Goal: Task Accomplishment & Management: Manage account settings

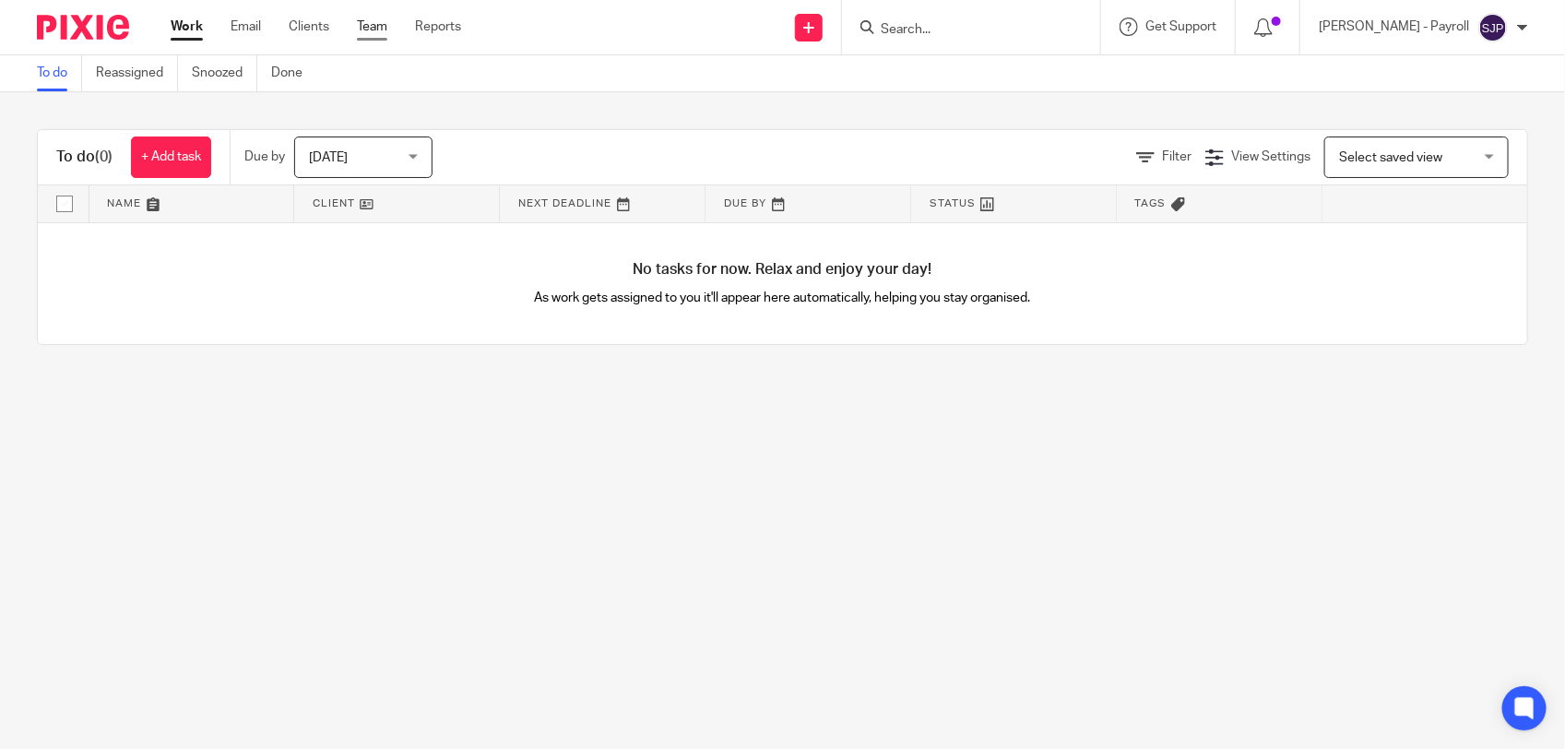
click at [383, 25] on link "Team" at bounding box center [372, 27] width 30 height 18
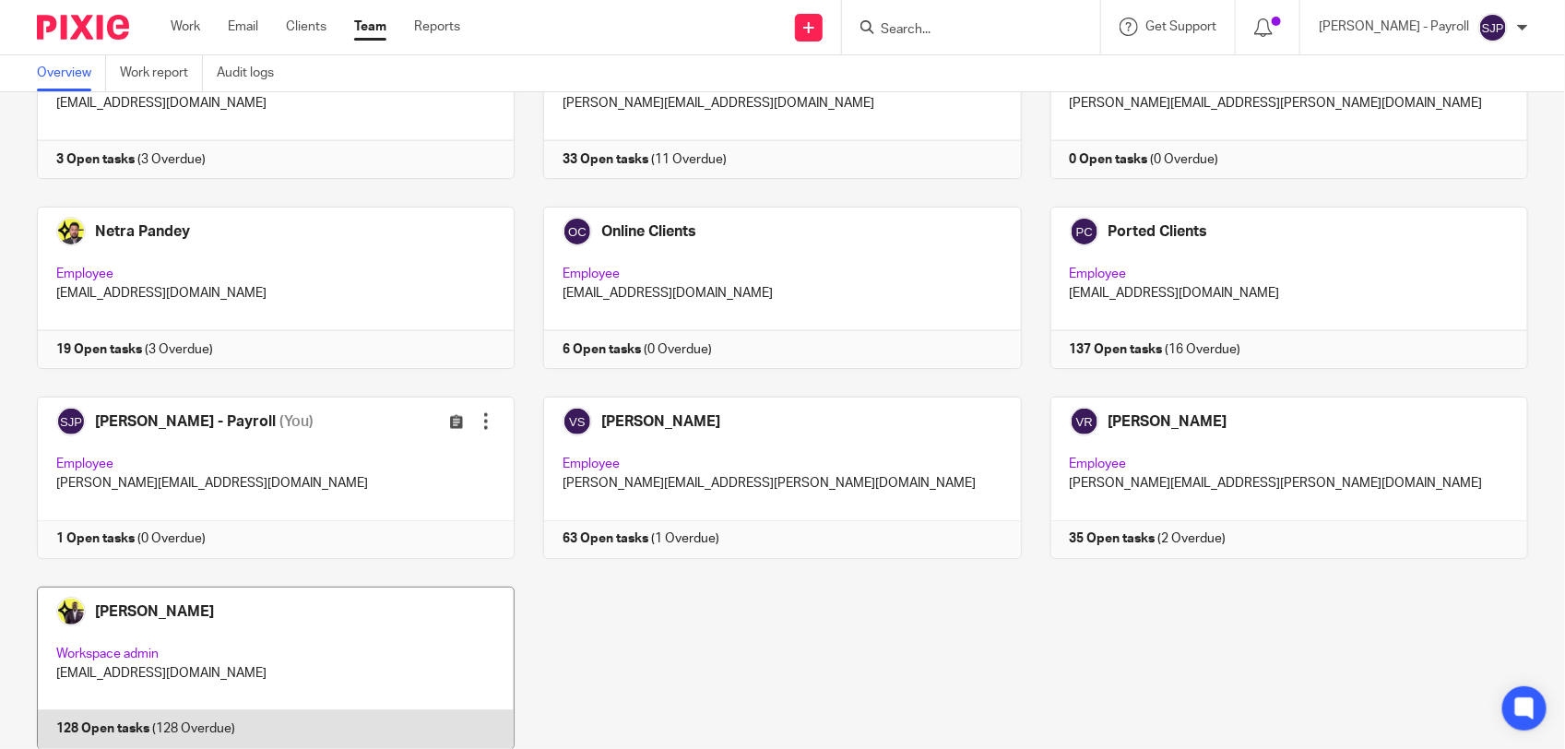
scroll to position [1202, 0]
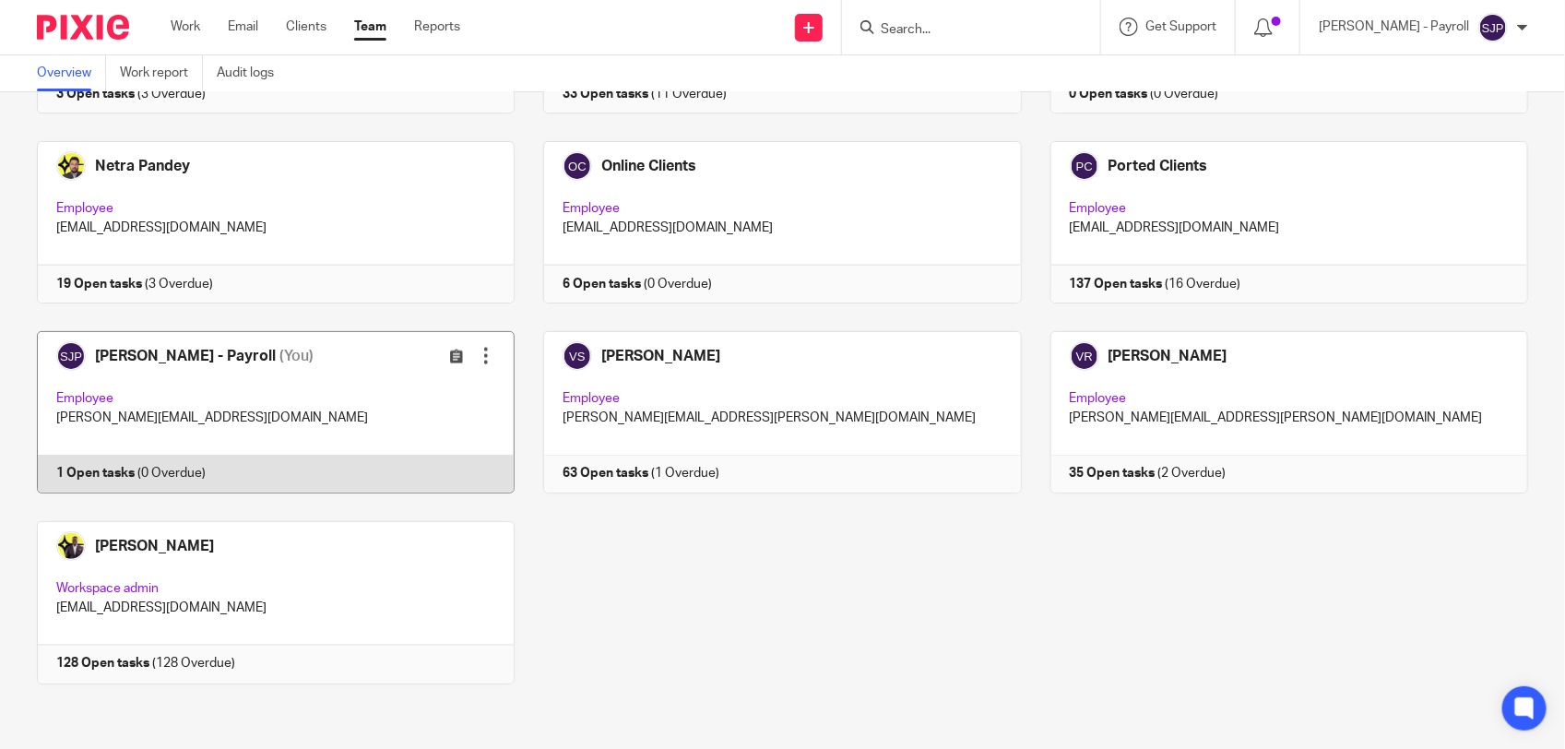
click at [292, 466] on link at bounding box center [261, 412] width 506 height 162
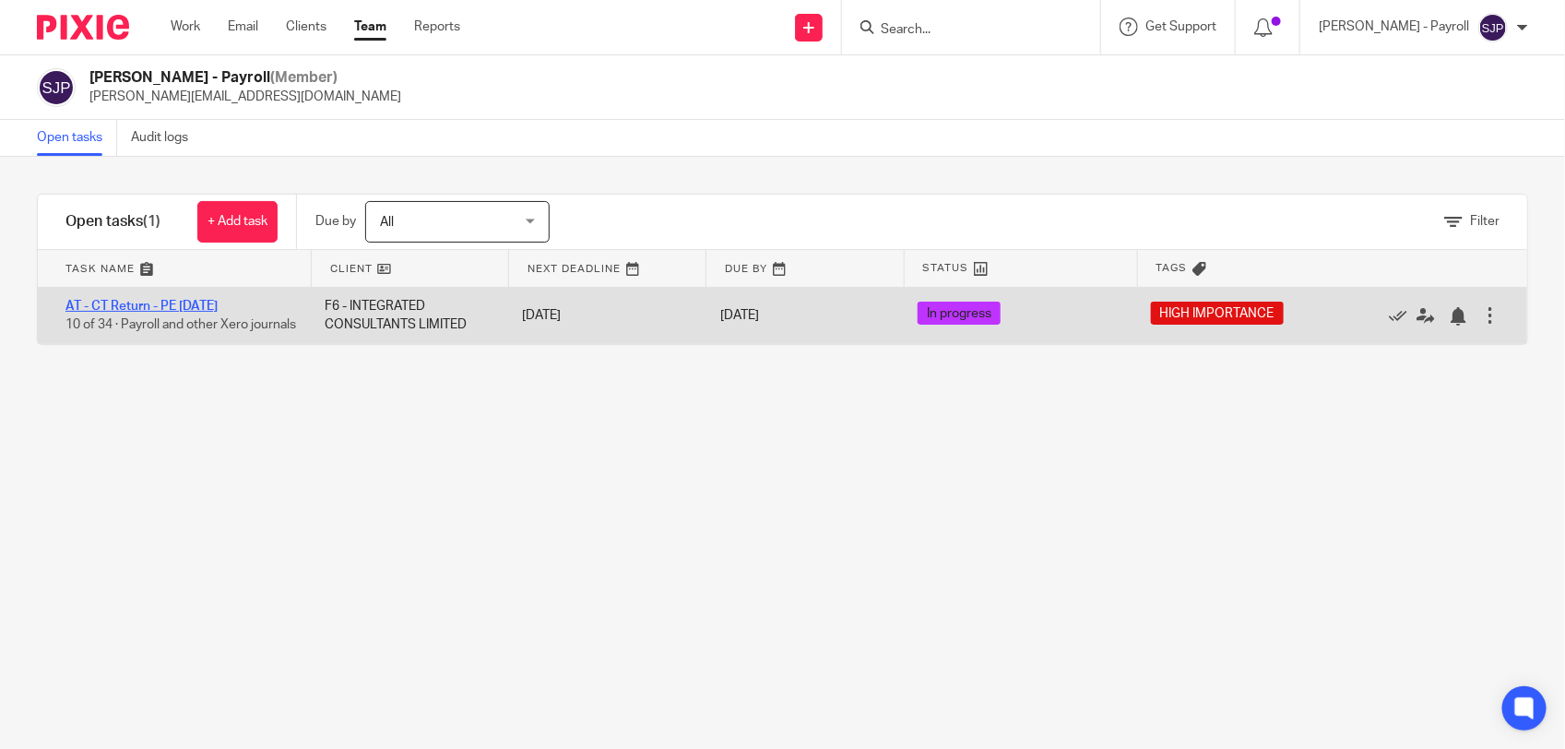
click at [208, 302] on link "AT - CT Return - PE [DATE]" at bounding box center [141, 306] width 152 height 13
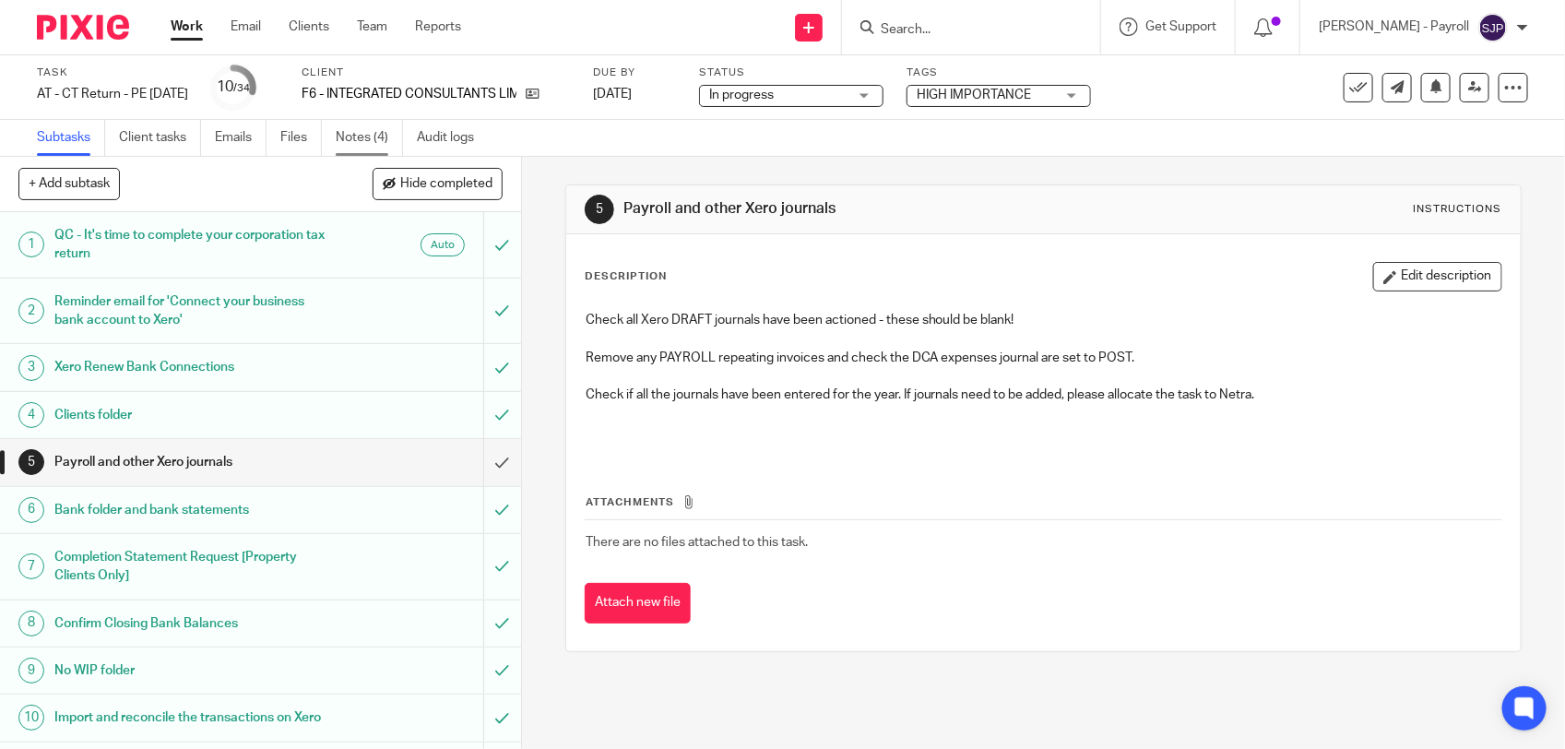
click at [367, 131] on link "Notes (4)" at bounding box center [369, 138] width 67 height 36
click at [566, 320] on div "Description Edit description Check all Xero DRAFT journals have been actioned -…" at bounding box center [1043, 442] width 955 height 417
click at [577, 324] on div "Check all Xero DRAFT journals have been actioned - these should be blank! Remov…" at bounding box center [1043, 379] width 934 height 154
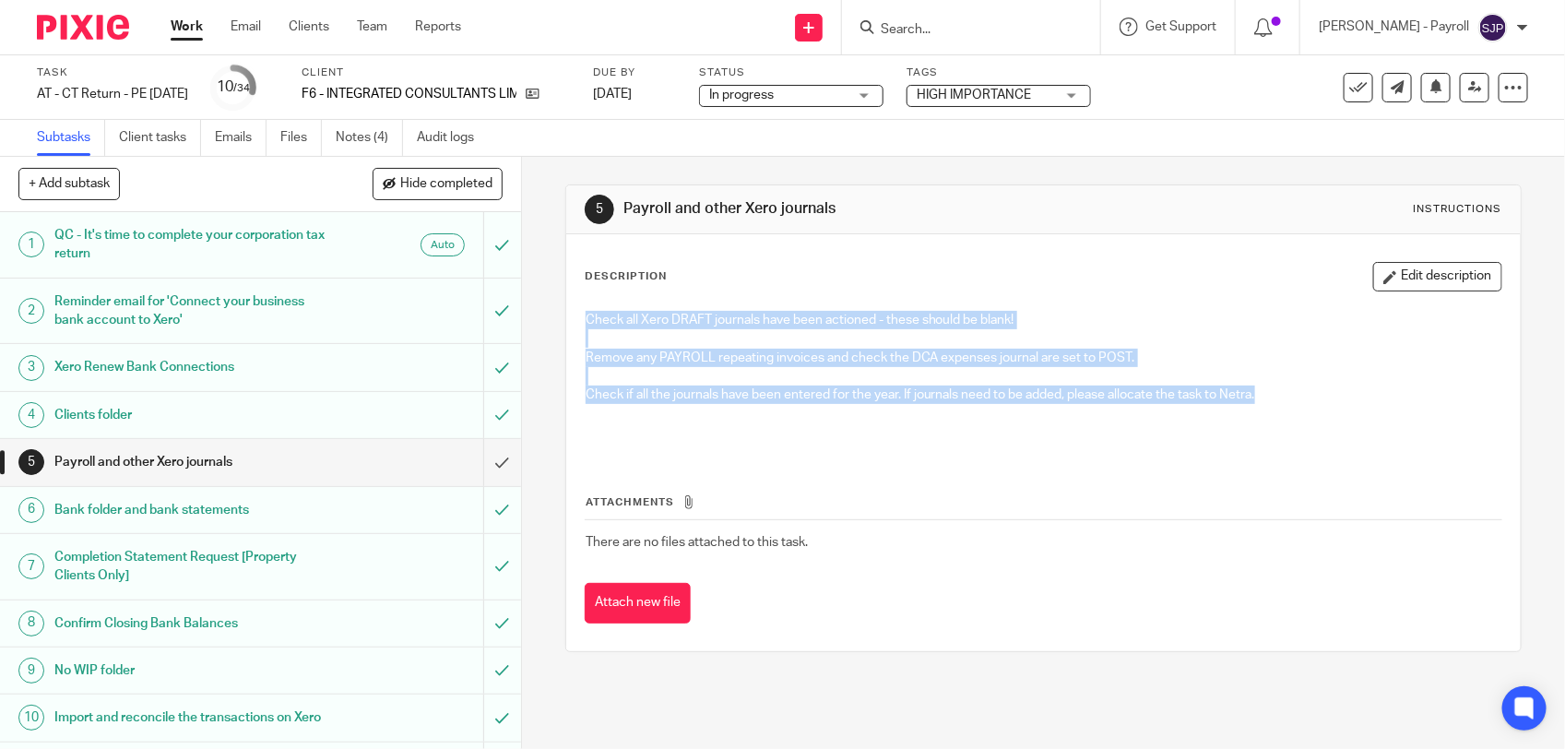
drag, startPoint x: 578, startPoint y: 324, endPoint x: 1278, endPoint y: 398, distance: 703.9
click at [1278, 398] on div "Check all Xero DRAFT journals have been actioned - these should be blank! Remov…" at bounding box center [1043, 379] width 934 height 154
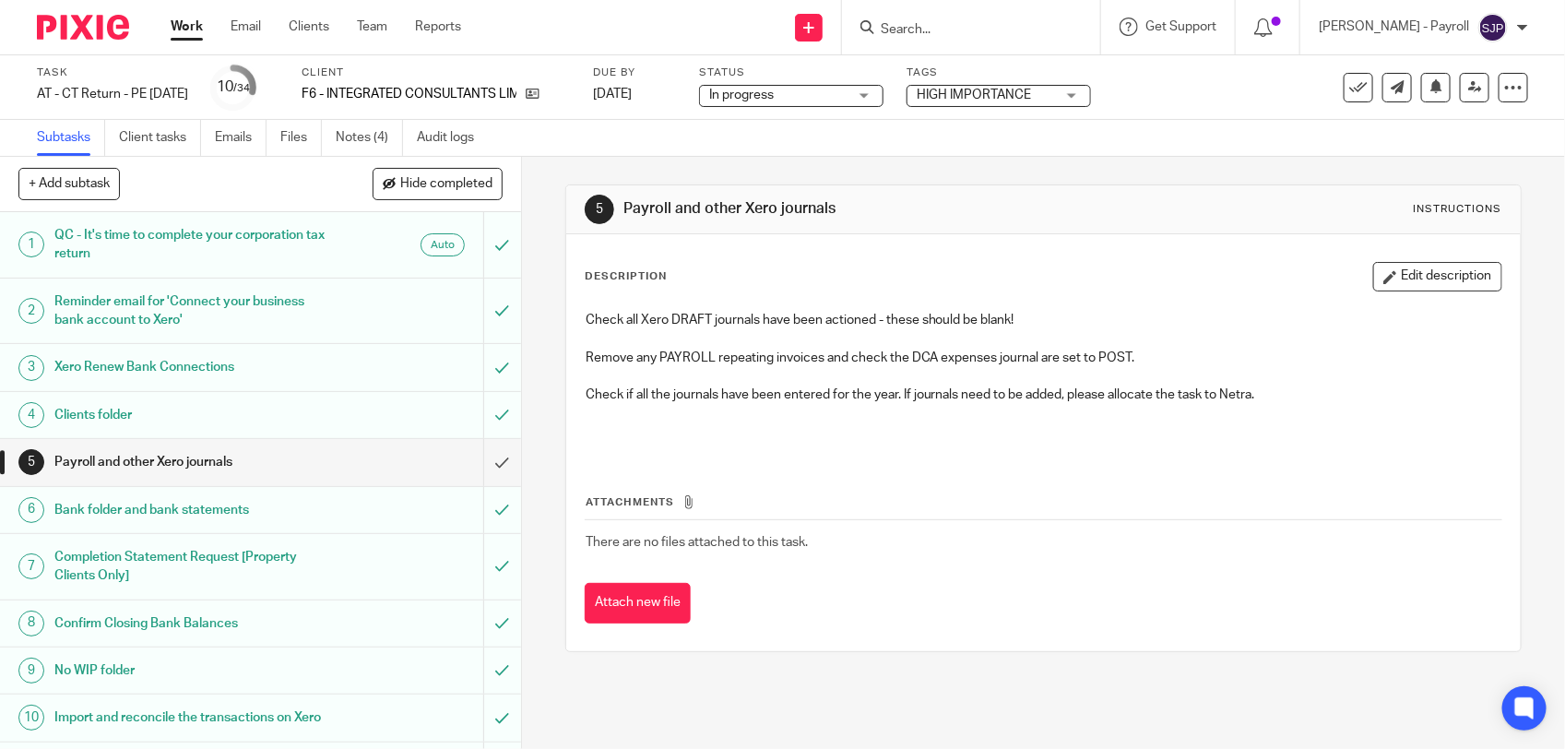
click at [918, 434] on p at bounding box center [1044, 423] width 916 height 38
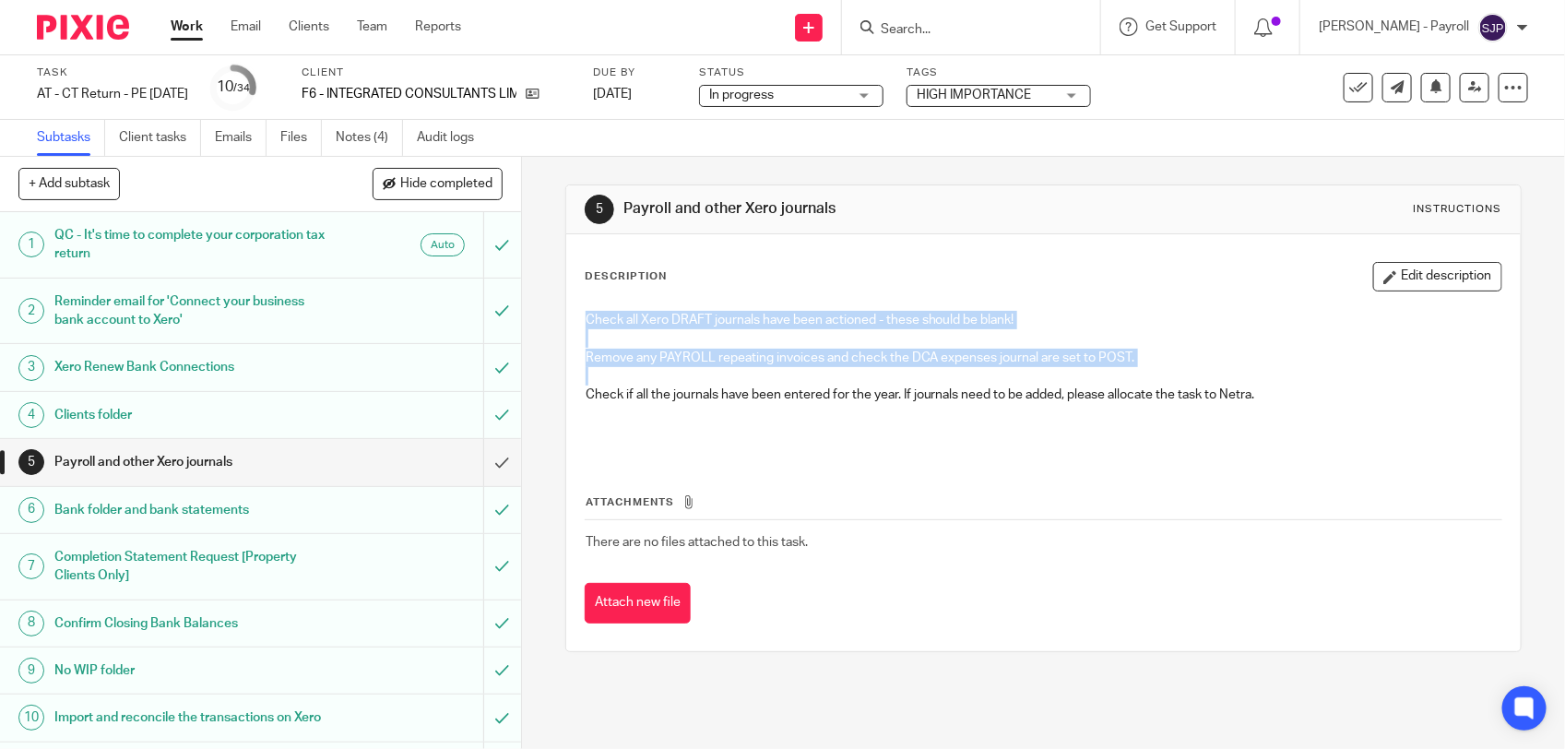
drag, startPoint x: 576, startPoint y: 318, endPoint x: 1067, endPoint y: 370, distance: 493.4
click at [1067, 370] on div "Check all Xero DRAFT journals have been actioned - these should be blank! Remov…" at bounding box center [1043, 379] width 934 height 154
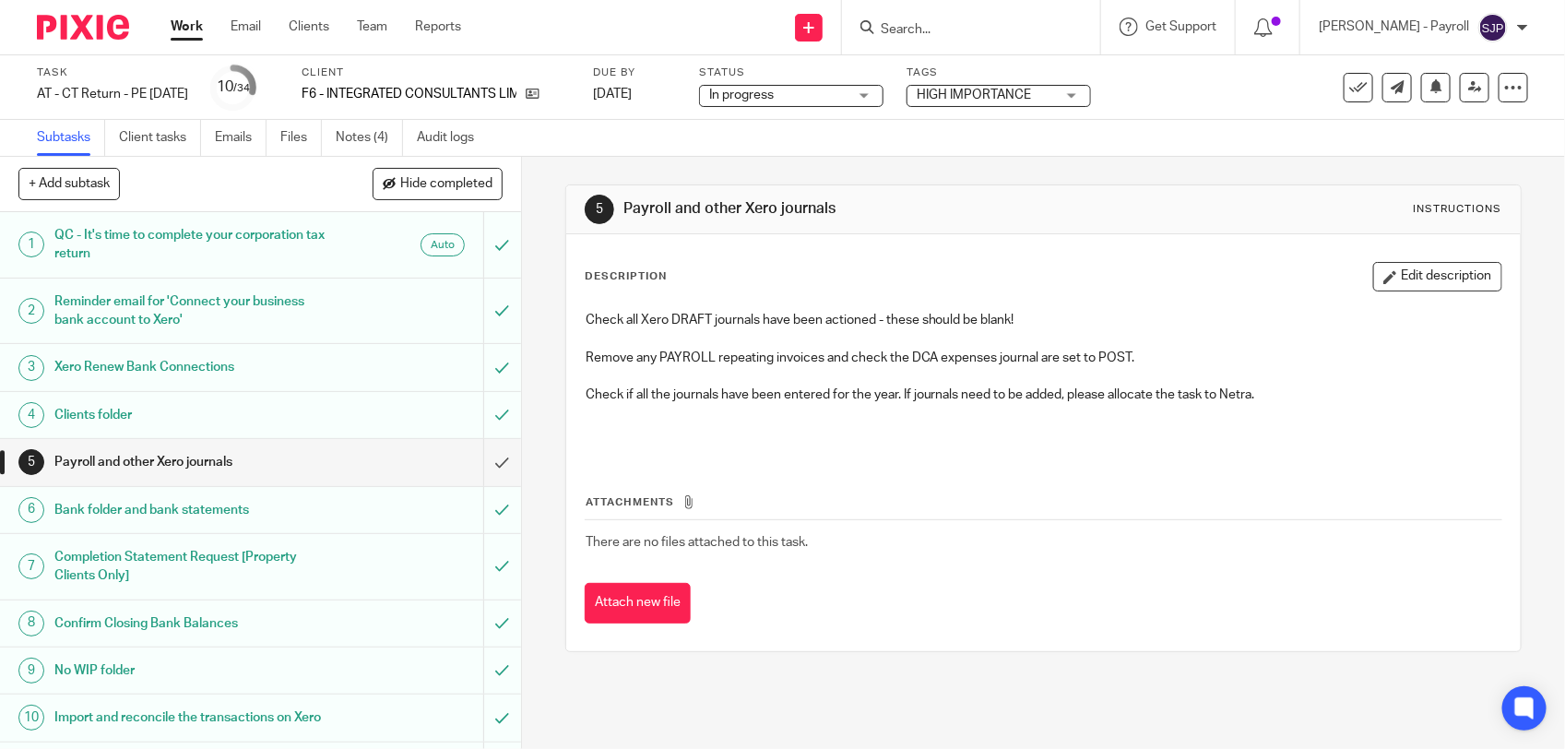
click at [844, 477] on div "Attachments There are no files attached to this task. Attach new file" at bounding box center [1044, 541] width 918 height 168
click at [338, 139] on link "Notes (4)" at bounding box center [369, 138] width 67 height 36
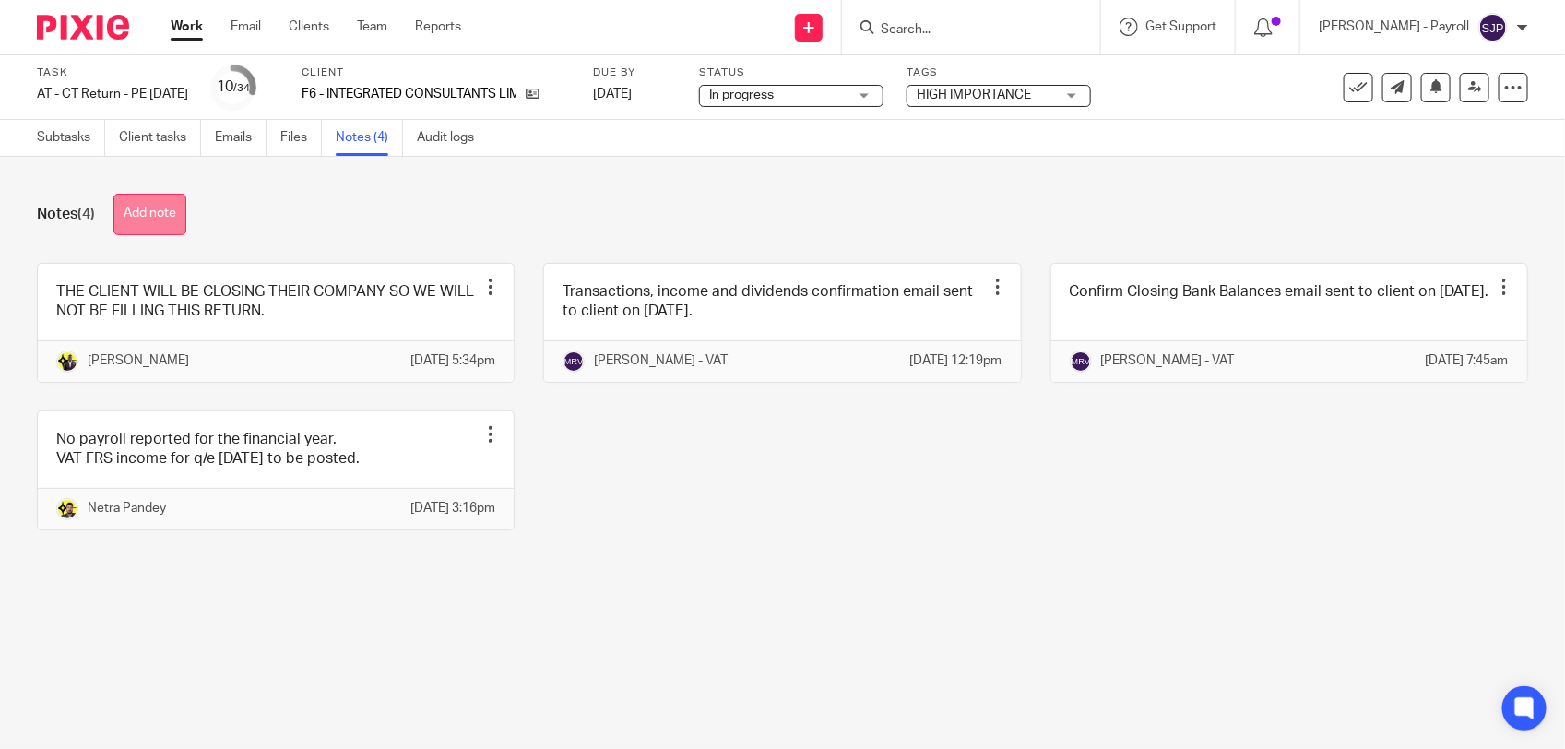
click at [163, 205] on button "Add note" at bounding box center [149, 215] width 73 height 42
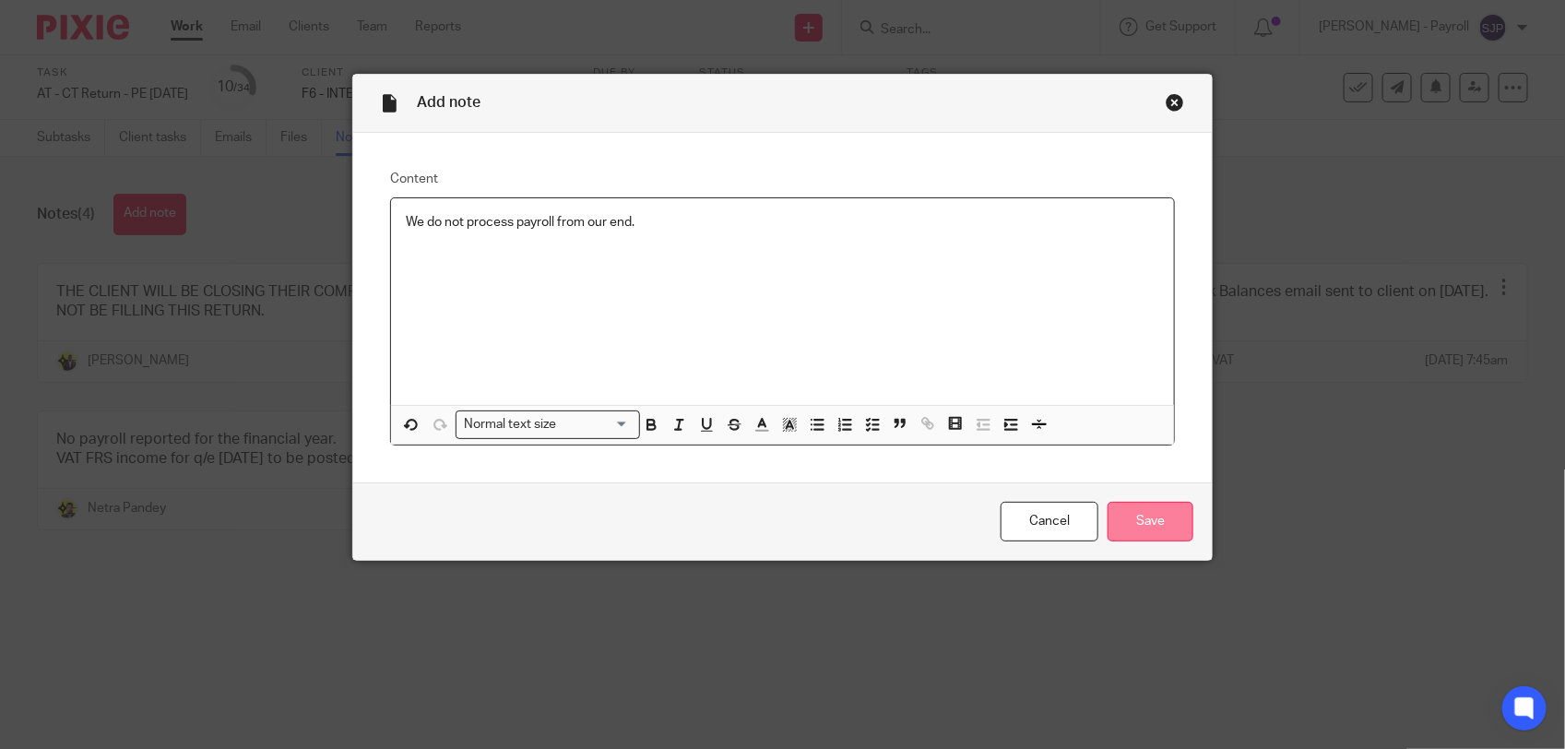
click at [1140, 521] on input "Save" at bounding box center [1151, 522] width 86 height 40
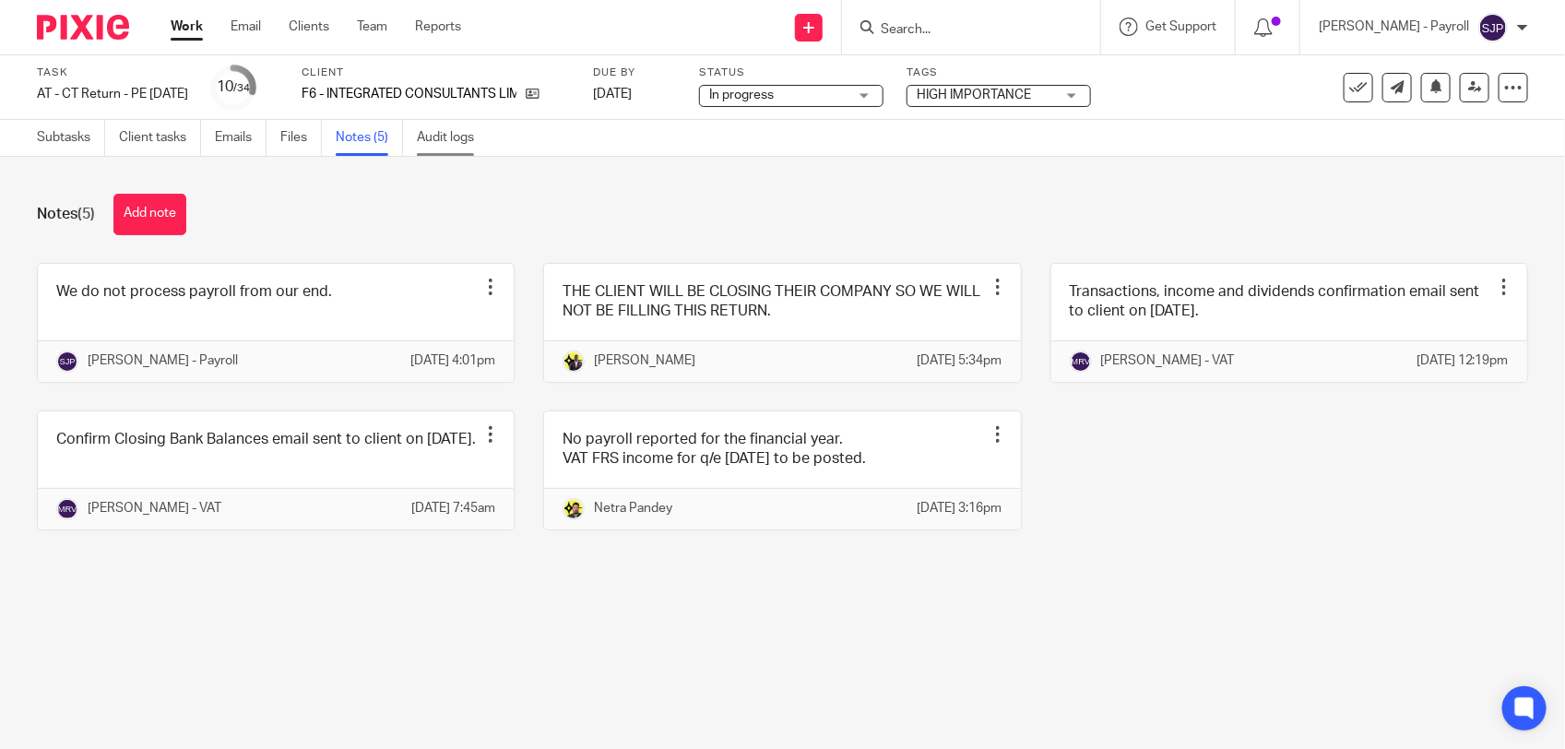
click at [432, 144] on link "Audit logs" at bounding box center [452, 138] width 71 height 36
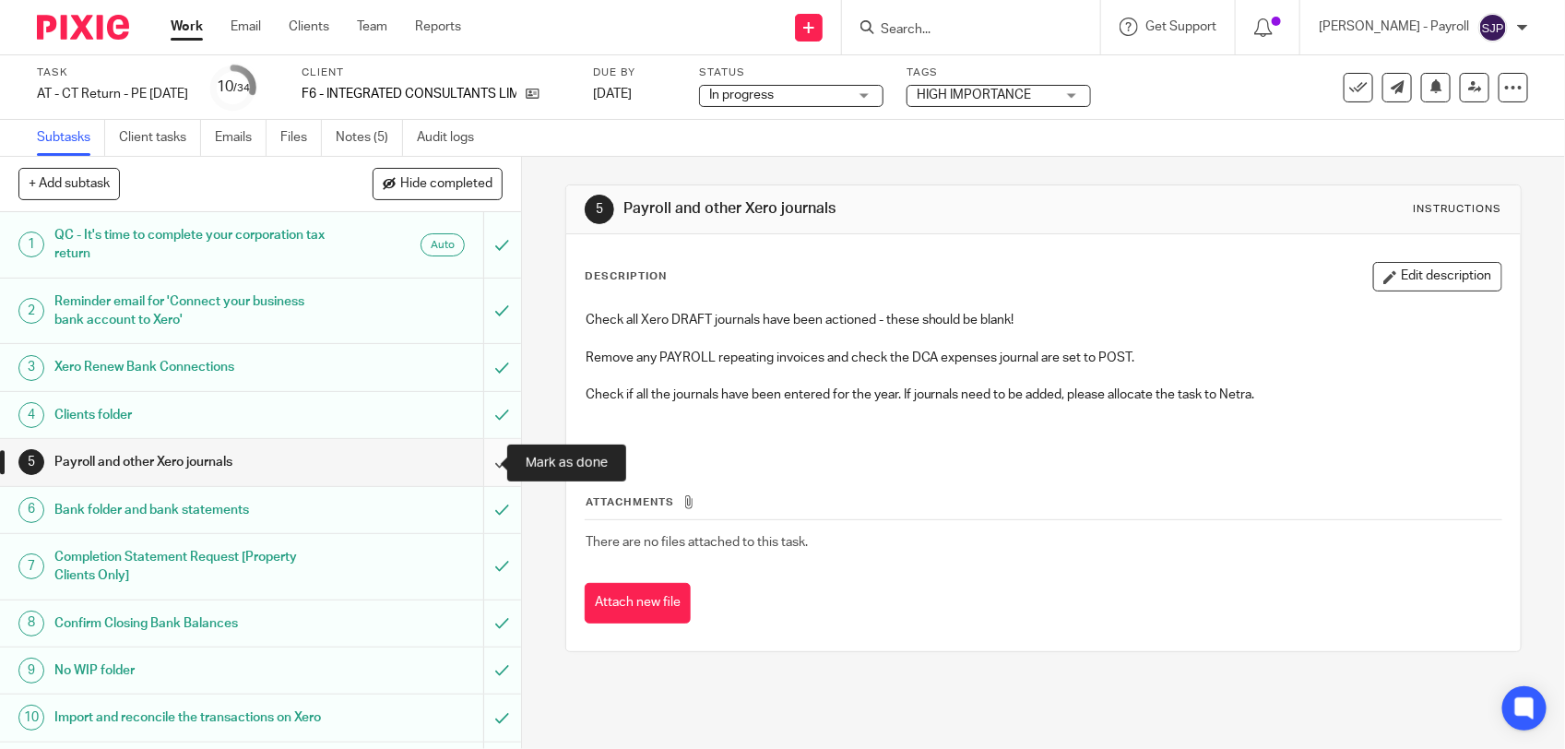
click at [481, 458] on input "submit" at bounding box center [260, 462] width 521 height 46
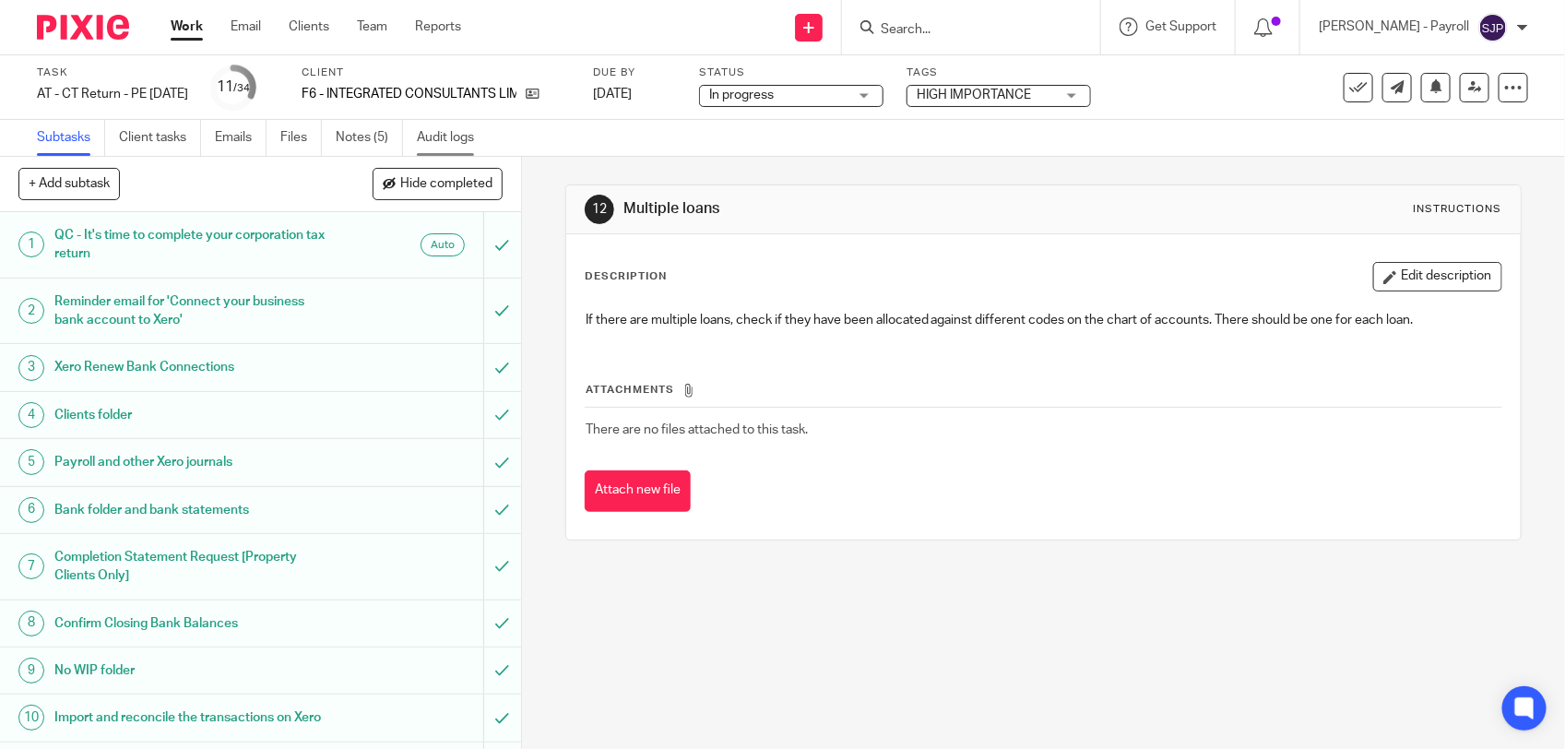
click at [470, 141] on link "Audit logs" at bounding box center [452, 138] width 71 height 36
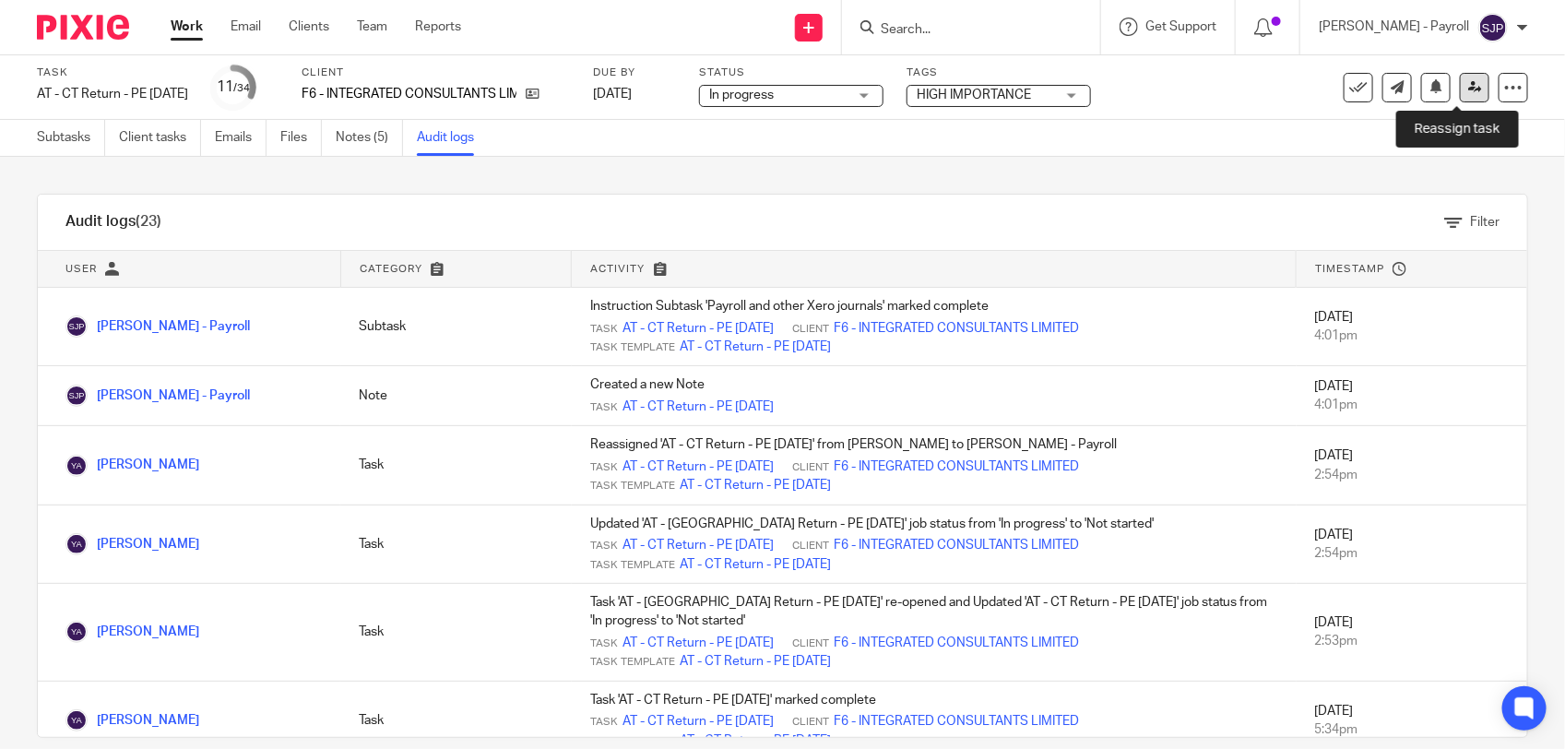
click at [1468, 76] on link at bounding box center [1475, 88] width 30 height 30
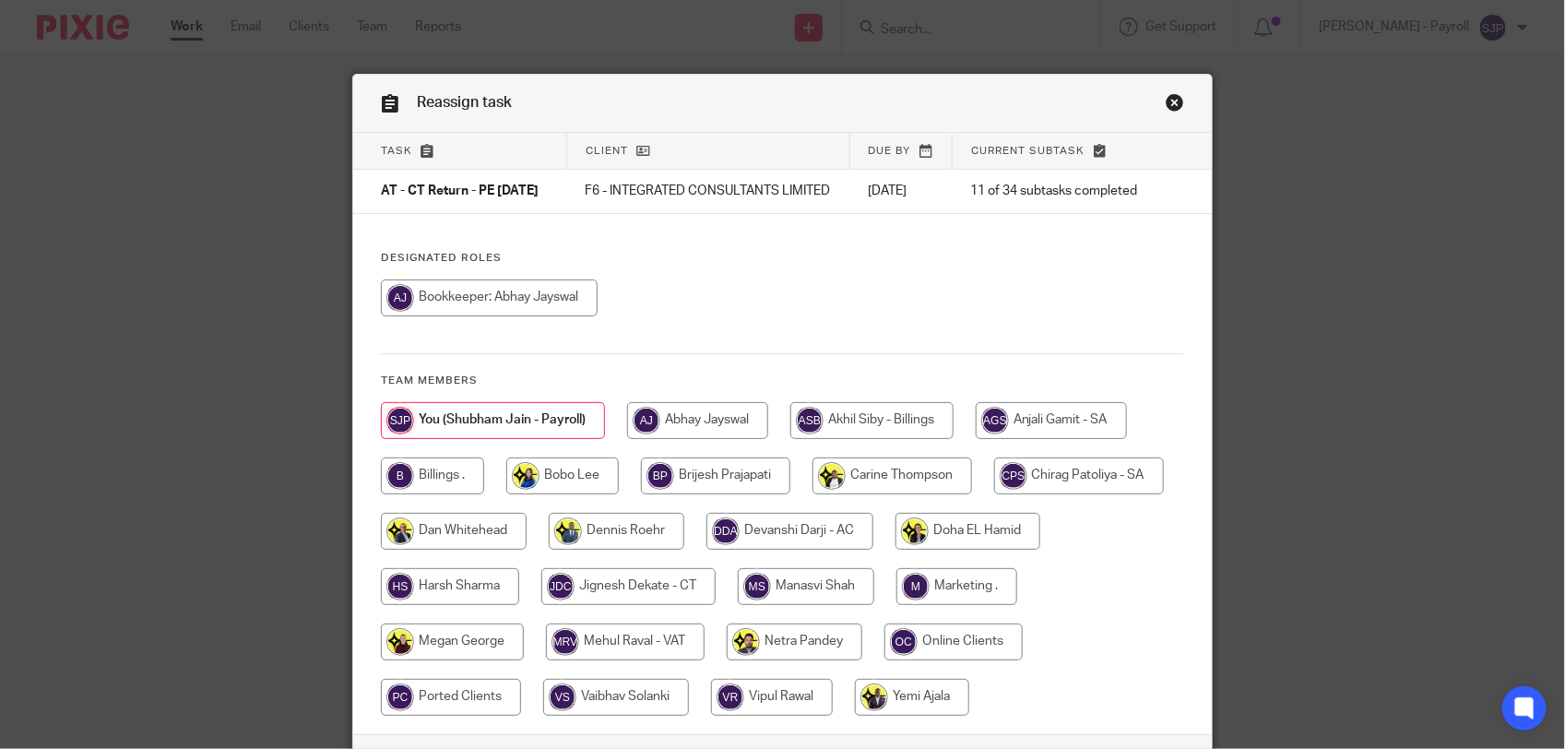
click at [540, 316] on input "radio" at bounding box center [489, 297] width 217 height 37
radio input "true"
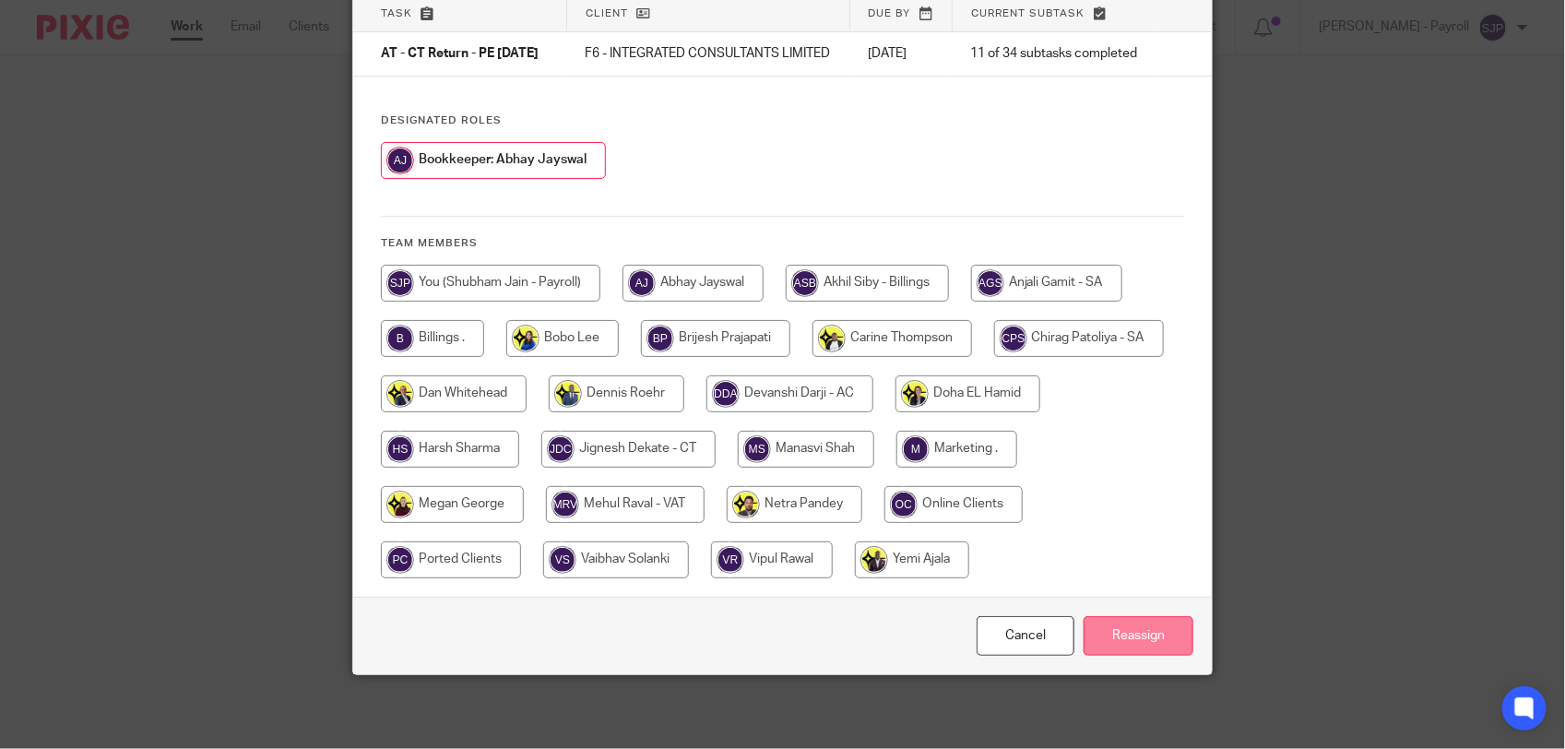
scroll to position [150, 0]
click at [1089, 642] on input "Reassign" at bounding box center [1139, 636] width 110 height 40
